Goal: Contribute content

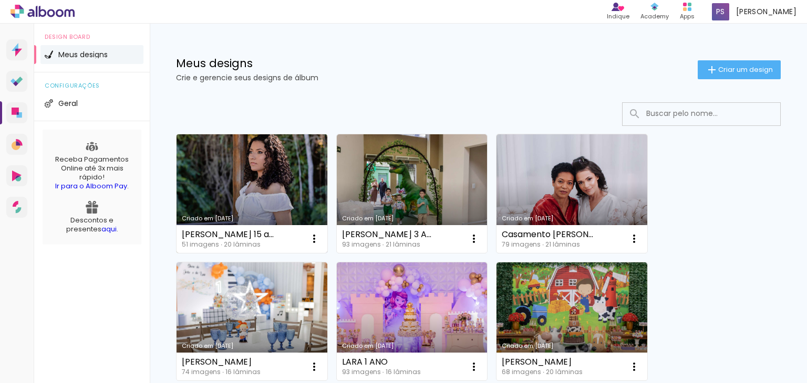
click at [264, 162] on link "Criado em [DATE]" at bounding box center [251, 193] width 151 height 119
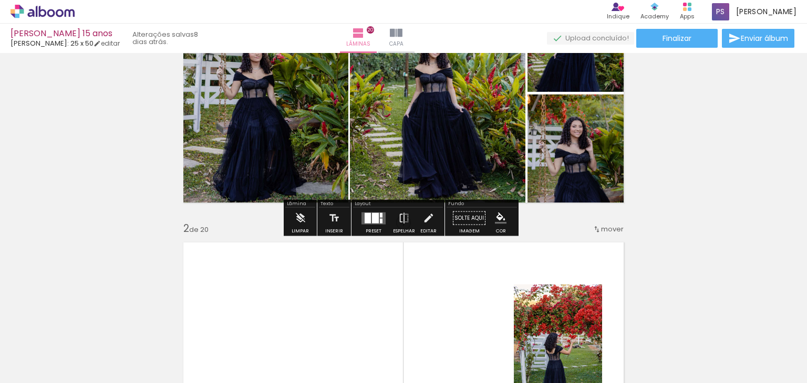
scroll to position [105, 0]
click at [0, 0] on span "Adicionar Fotos" at bounding box center [0, 0] width 0 height 0
click at [0, 0] on input "file" at bounding box center [0, 0] width 0 height 0
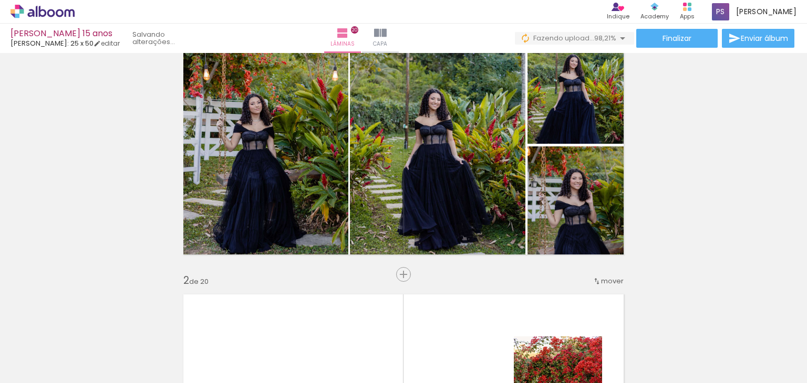
scroll to position [0, 2174]
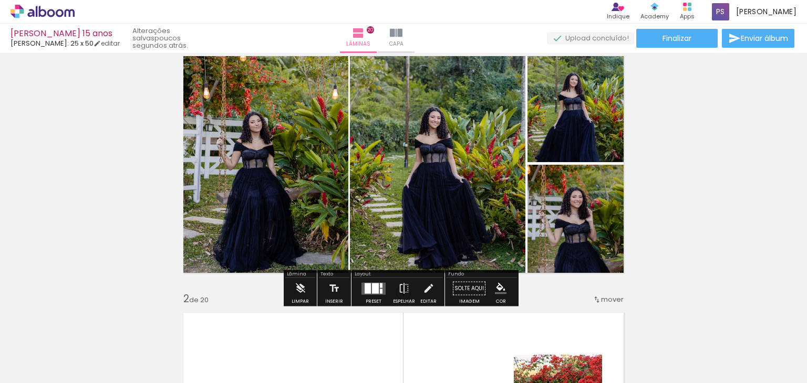
scroll to position [53, 0]
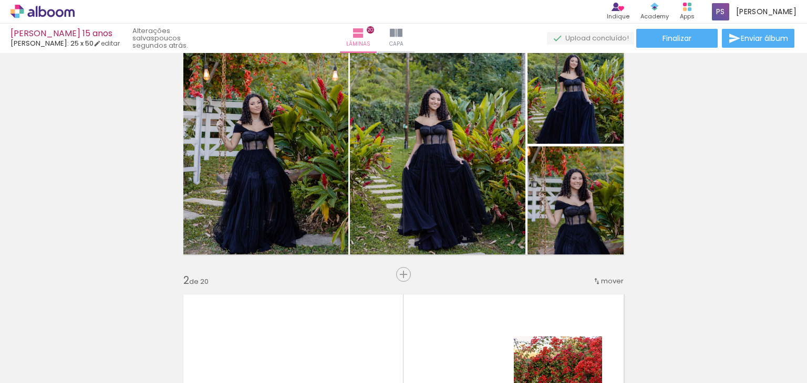
click at [45, 364] on span "Adicionar Fotos" at bounding box center [38, 369] width 32 height 12
click at [0, 0] on input "file" at bounding box center [0, 0] width 0 height 0
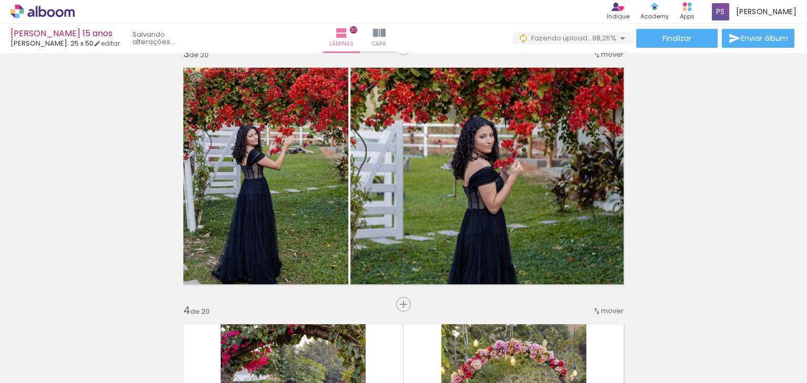
scroll to position [525, 0]
